Goal: Task Accomplishment & Management: Use online tool/utility

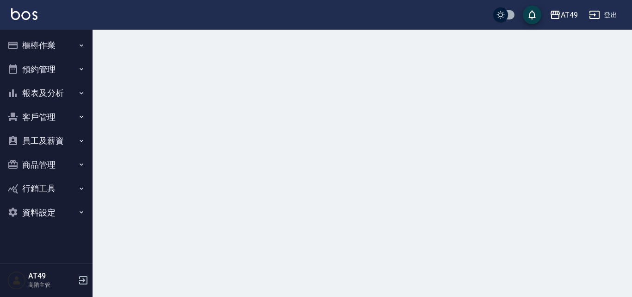
click at [49, 47] on button "櫃檯作業" at bounding box center [46, 45] width 85 height 24
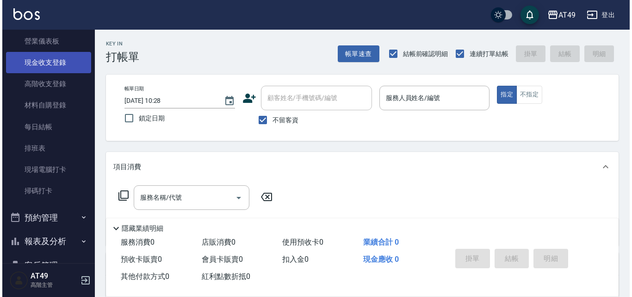
scroll to position [185, 0]
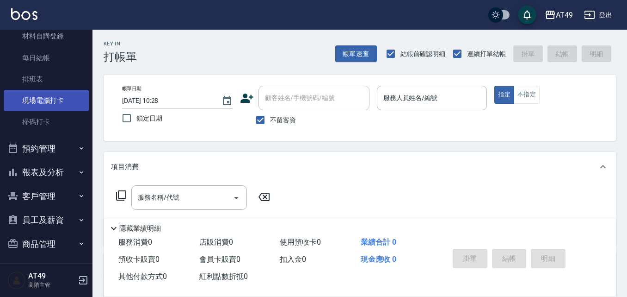
click at [49, 105] on link "現場電腦打卡" at bounding box center [46, 100] width 85 height 21
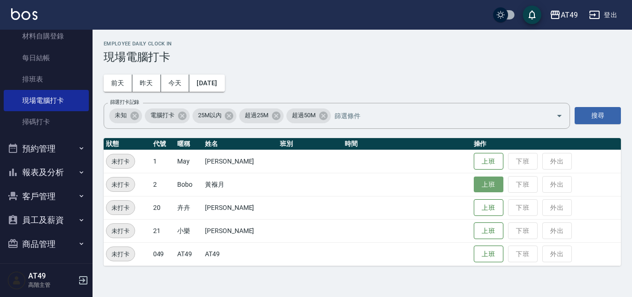
click at [476, 191] on button "上班" at bounding box center [489, 184] width 30 height 16
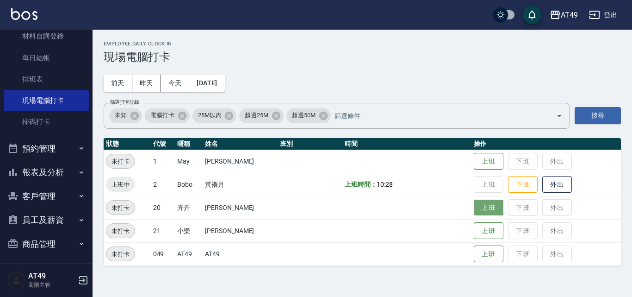
click at [493, 206] on button "上班" at bounding box center [489, 207] width 30 height 16
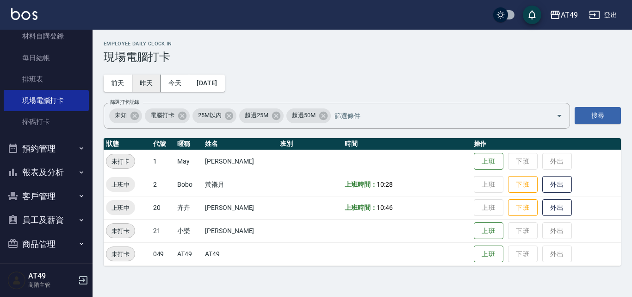
click at [142, 80] on button "昨天" at bounding box center [146, 82] width 29 height 17
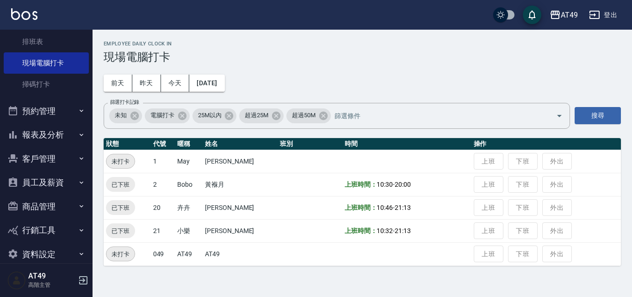
scroll to position [236, 0]
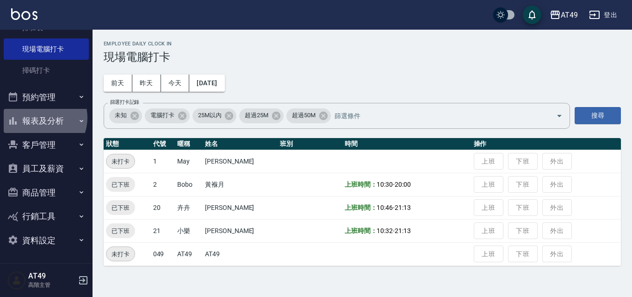
click at [40, 117] on button "報表及分析" at bounding box center [46, 121] width 85 height 24
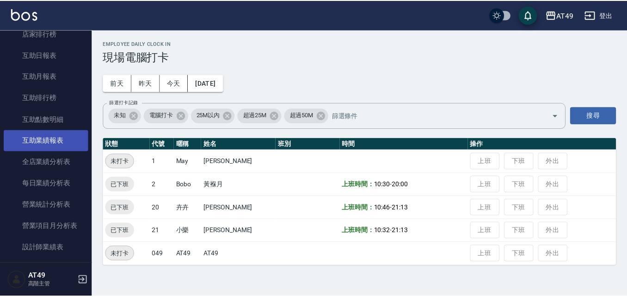
scroll to position [560, 0]
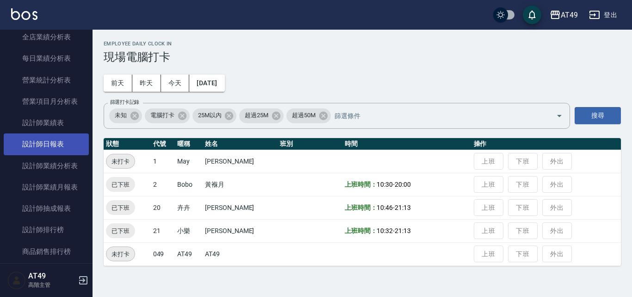
click at [44, 144] on link "設計師日報表" at bounding box center [46, 143] width 85 height 21
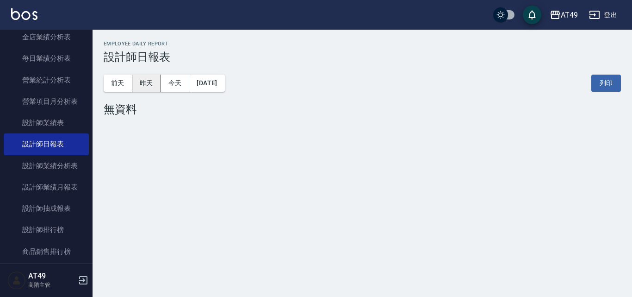
click at [150, 74] on div "[DATE] [DATE] [DATE] [DATE] 列印" at bounding box center [362, 82] width 517 height 39
click at [147, 77] on button "昨天" at bounding box center [146, 82] width 29 height 17
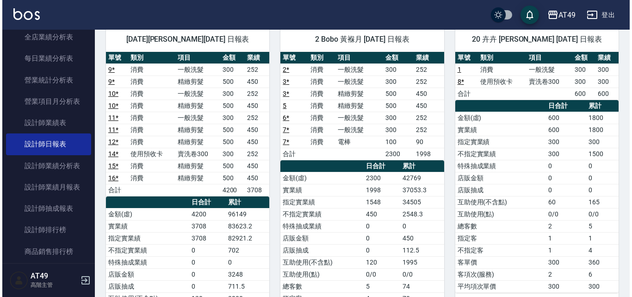
scroll to position [46, 0]
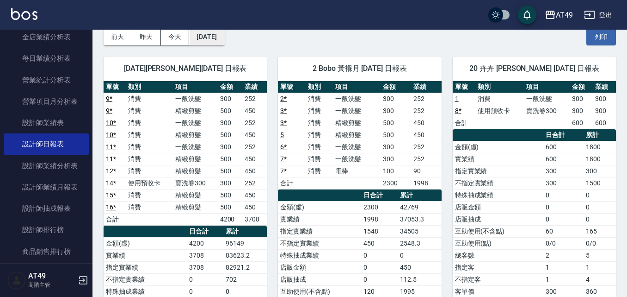
click at [207, 39] on button "[DATE]" at bounding box center [206, 36] width 35 height 17
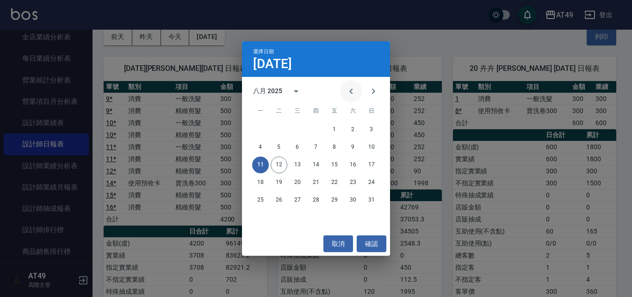
click at [352, 87] on icon "Previous month" at bounding box center [351, 91] width 11 height 11
click at [335, 146] on button "11" at bounding box center [334, 147] width 17 height 17
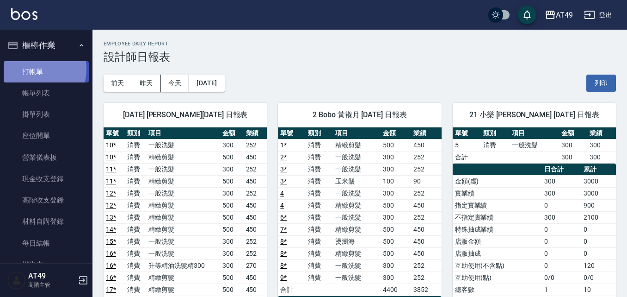
click at [32, 69] on link "打帳單" at bounding box center [46, 71] width 85 height 21
